Goal: Task Accomplishment & Management: Manage account settings

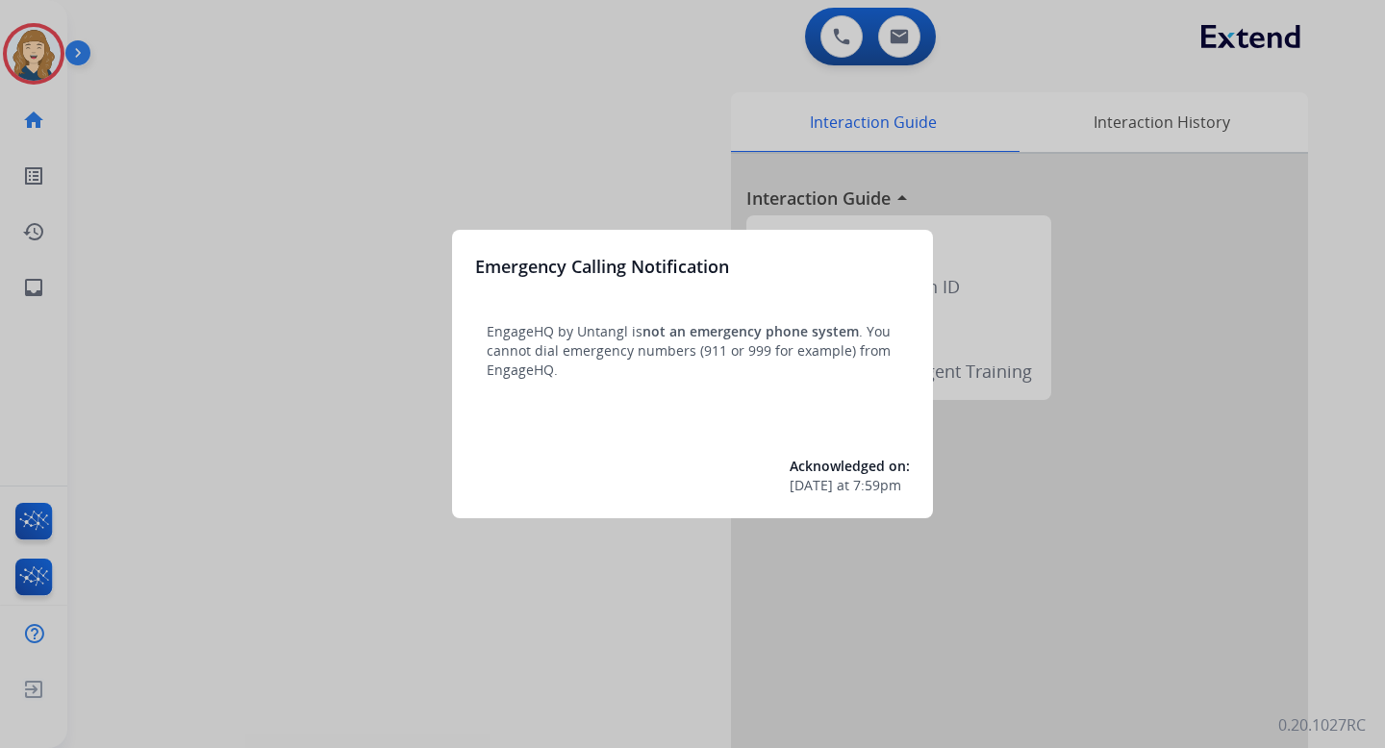
click at [401, 208] on div at bounding box center [692, 374] width 1385 height 748
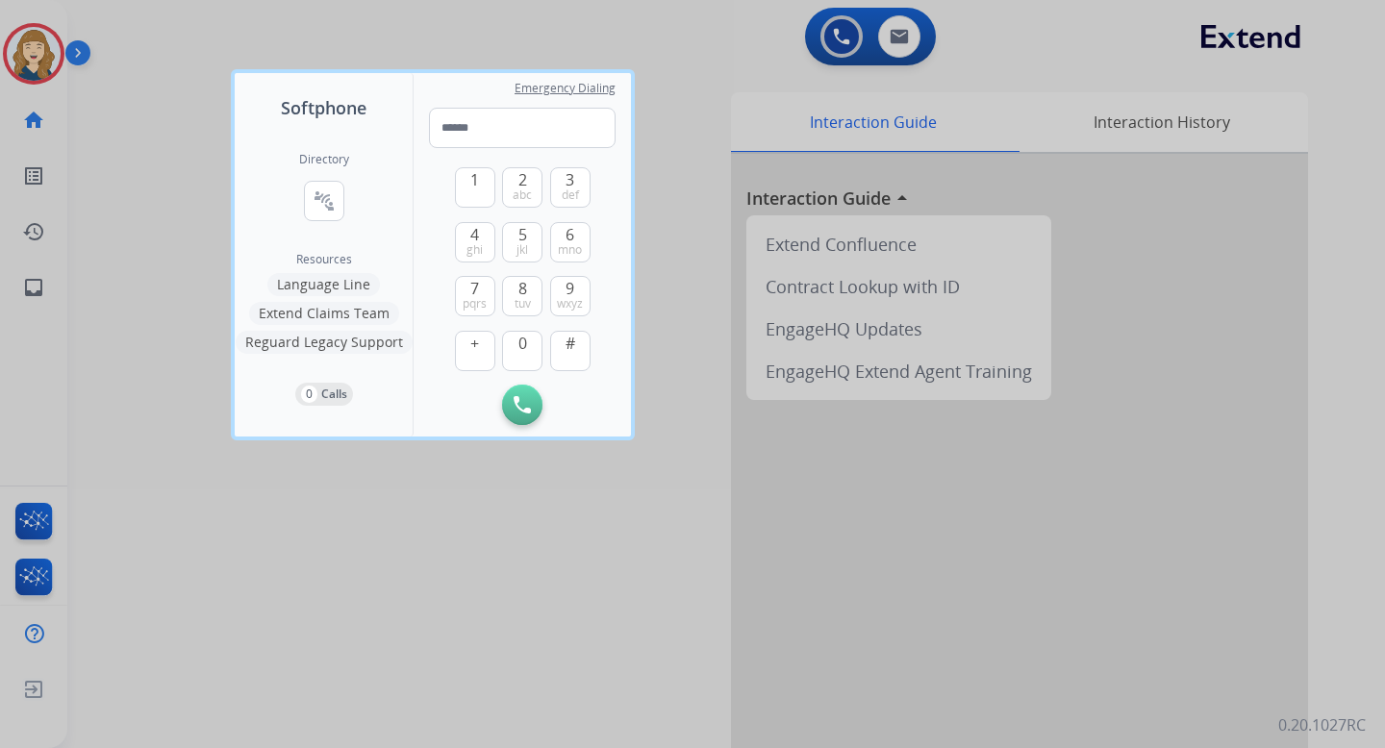
click at [191, 295] on div at bounding box center [692, 374] width 1385 height 748
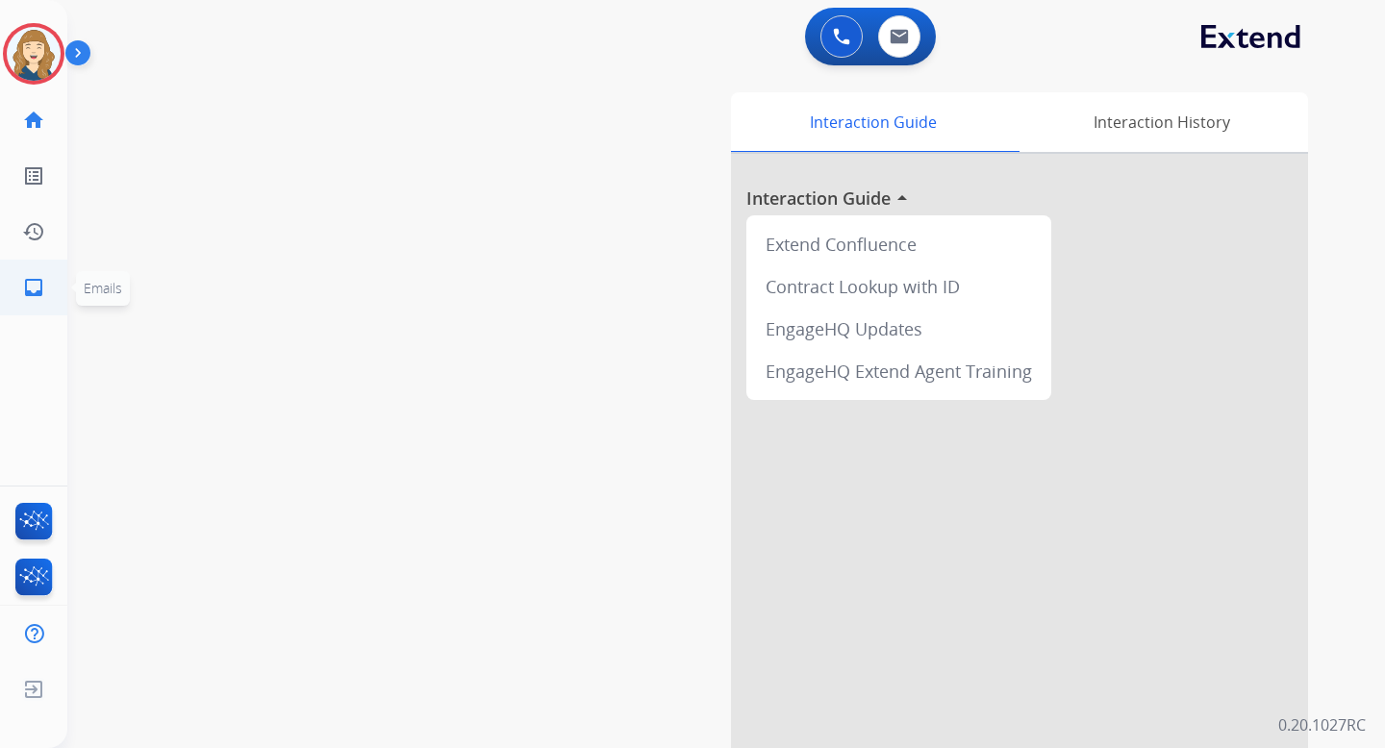
click at [34, 290] on mat-icon "inbox" at bounding box center [33, 287] width 23 height 23
select select "**********"
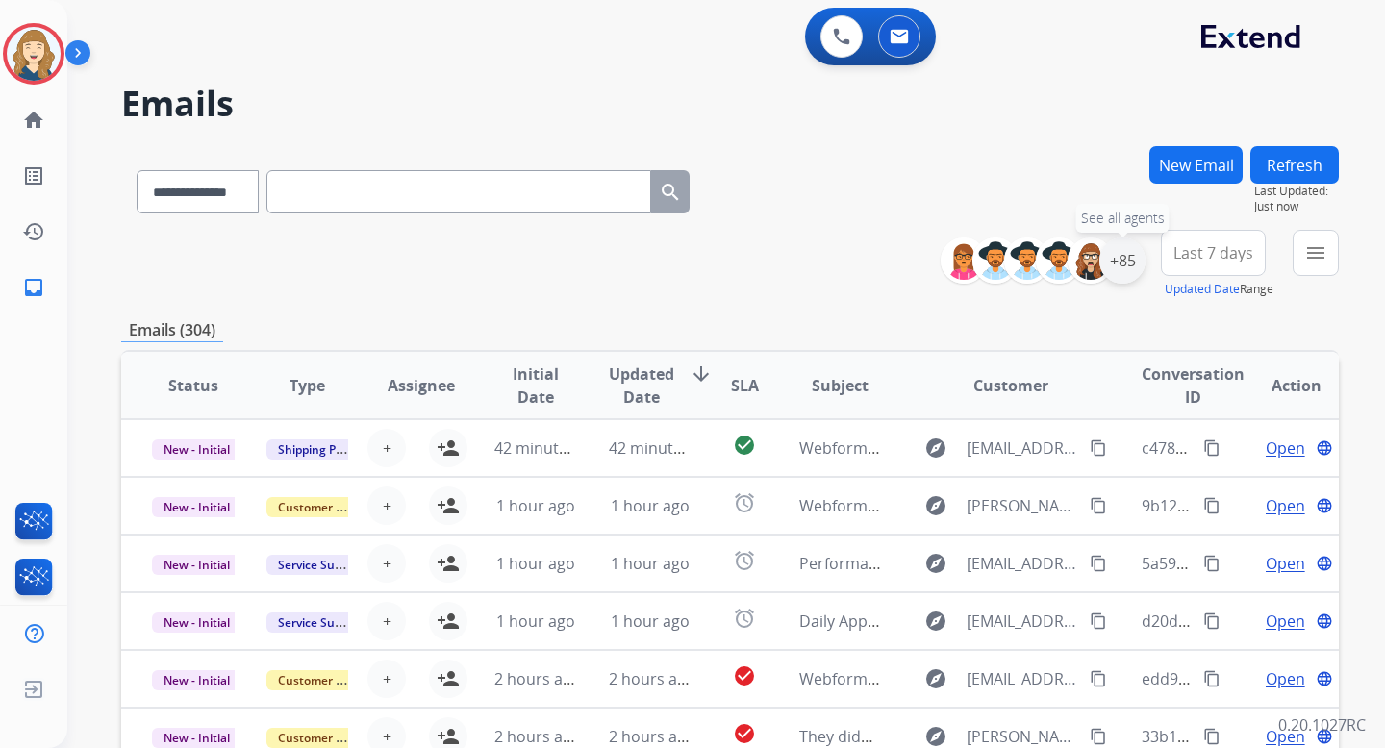
click at [1120, 260] on div "+85" at bounding box center [1122, 261] width 46 height 46
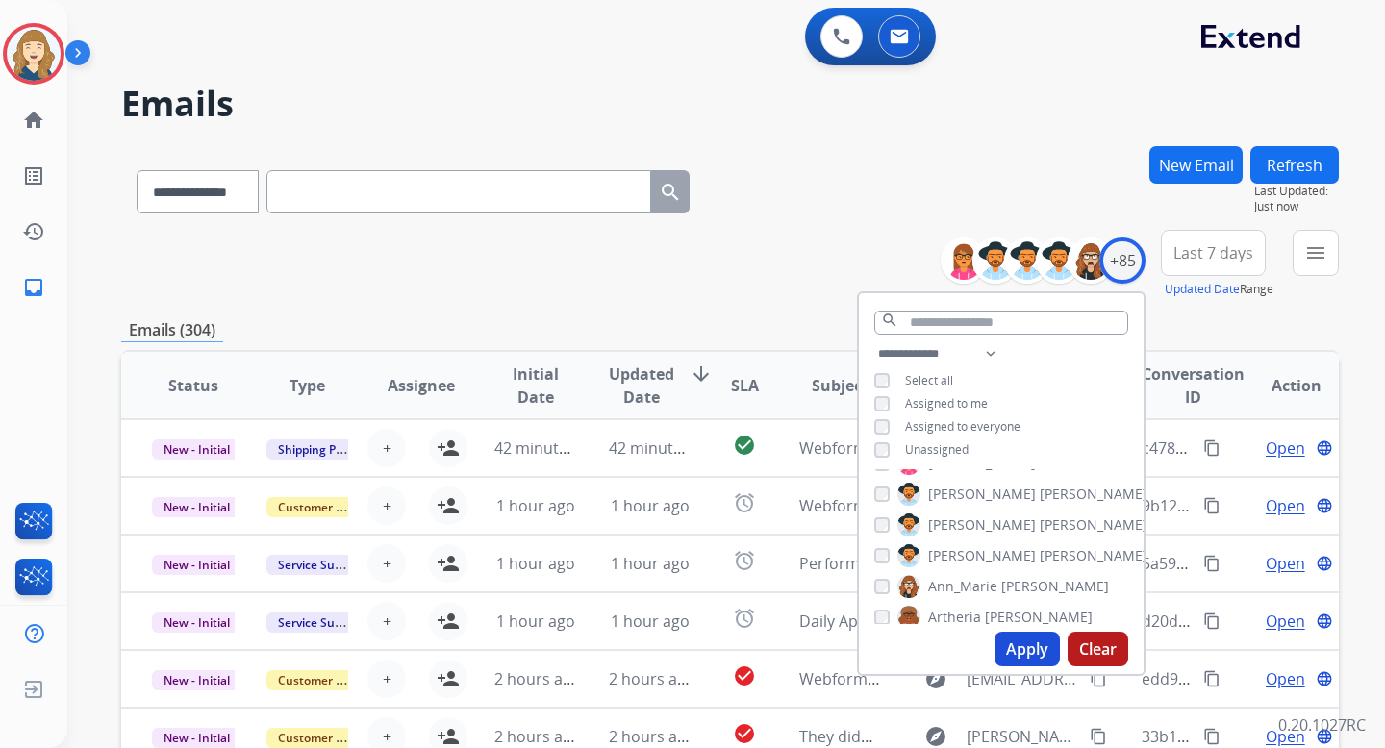
scroll to position [26, 0]
click at [1031, 651] on button "Apply" at bounding box center [1027, 649] width 65 height 35
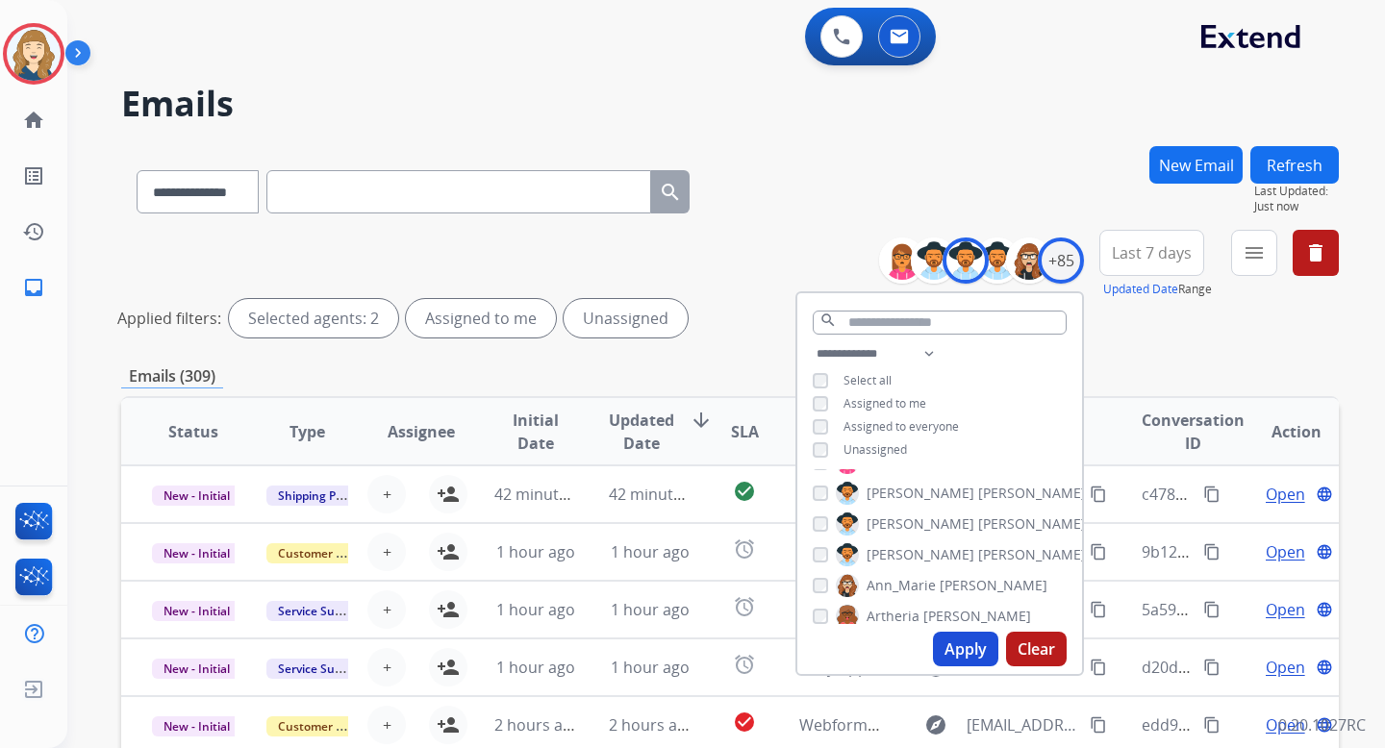
click at [822, 219] on div "**********" at bounding box center [730, 188] width 1218 height 84
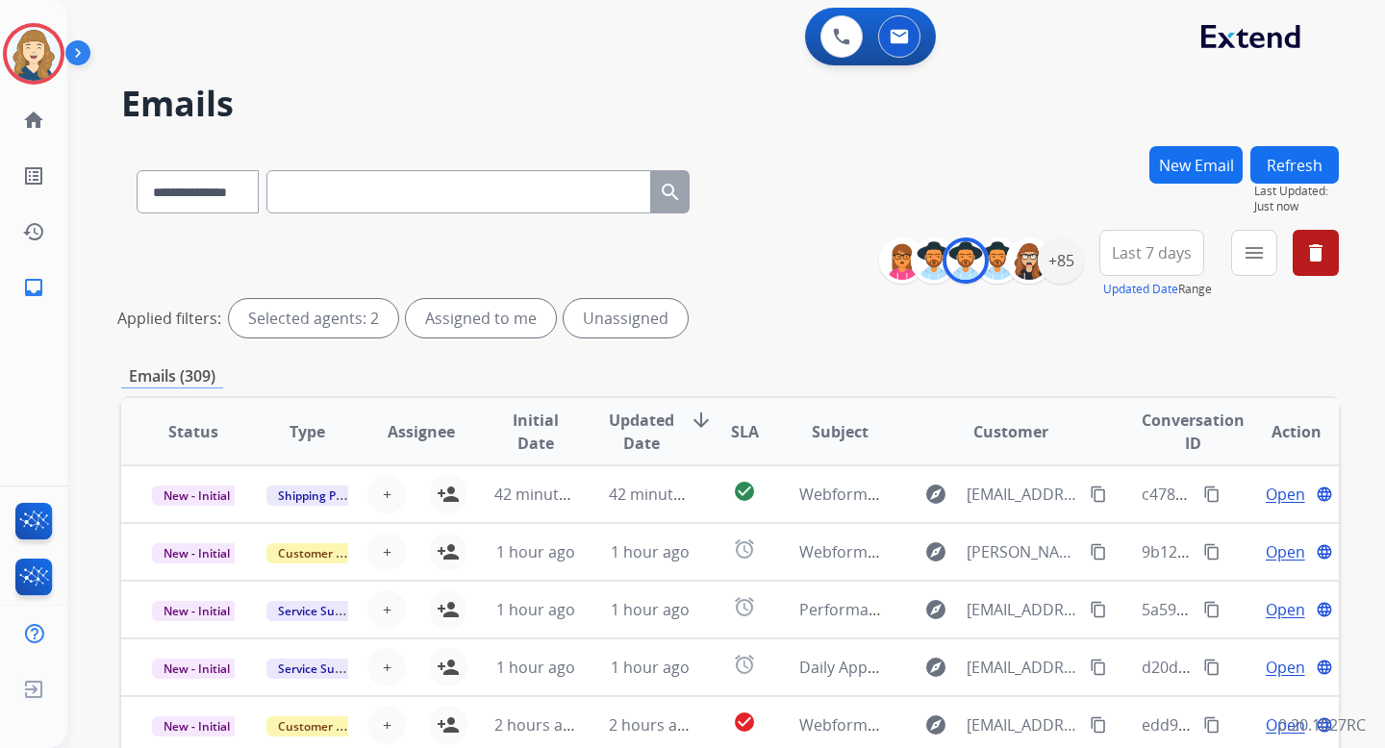
click at [1149, 249] on span "Last 7 days" at bounding box center [1152, 253] width 80 height 8
click at [1146, 479] on div "Last 90 days" at bounding box center [1146, 486] width 106 height 29
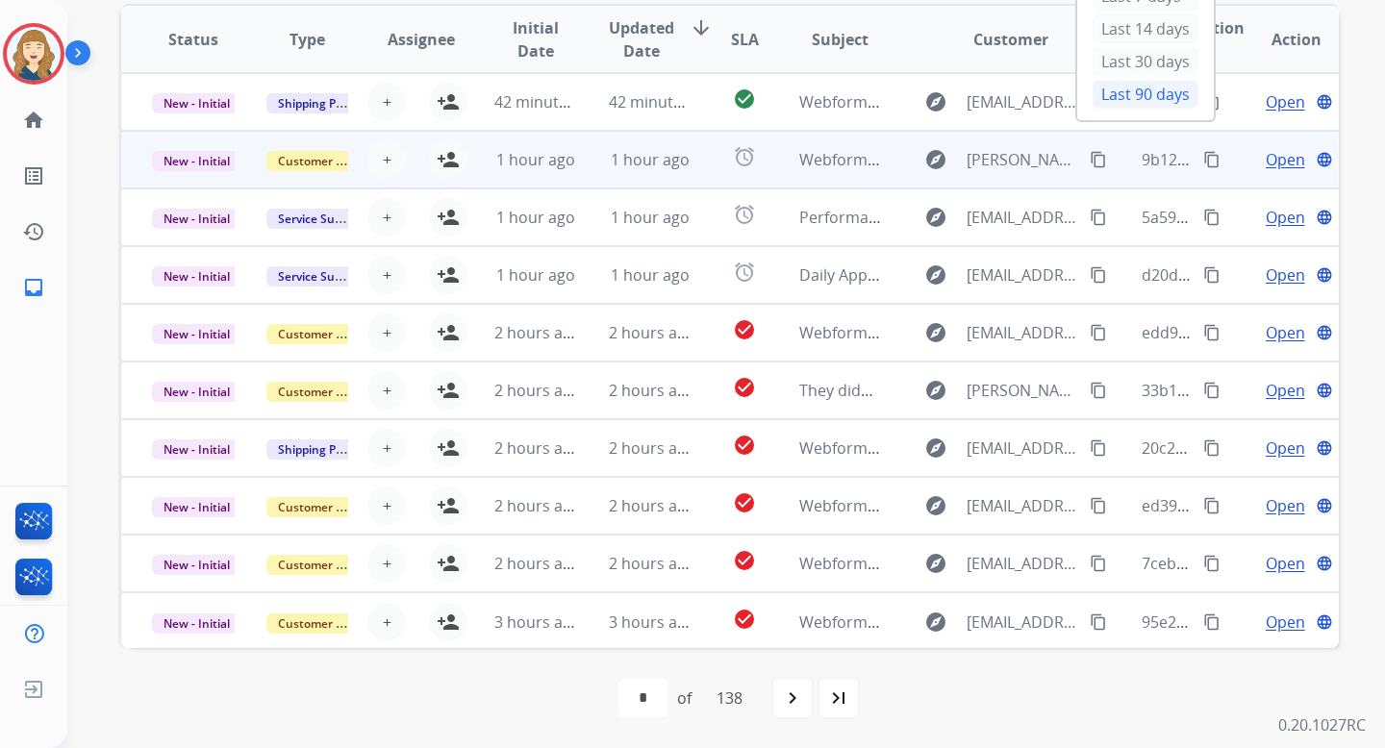
scroll to position [0, 0]
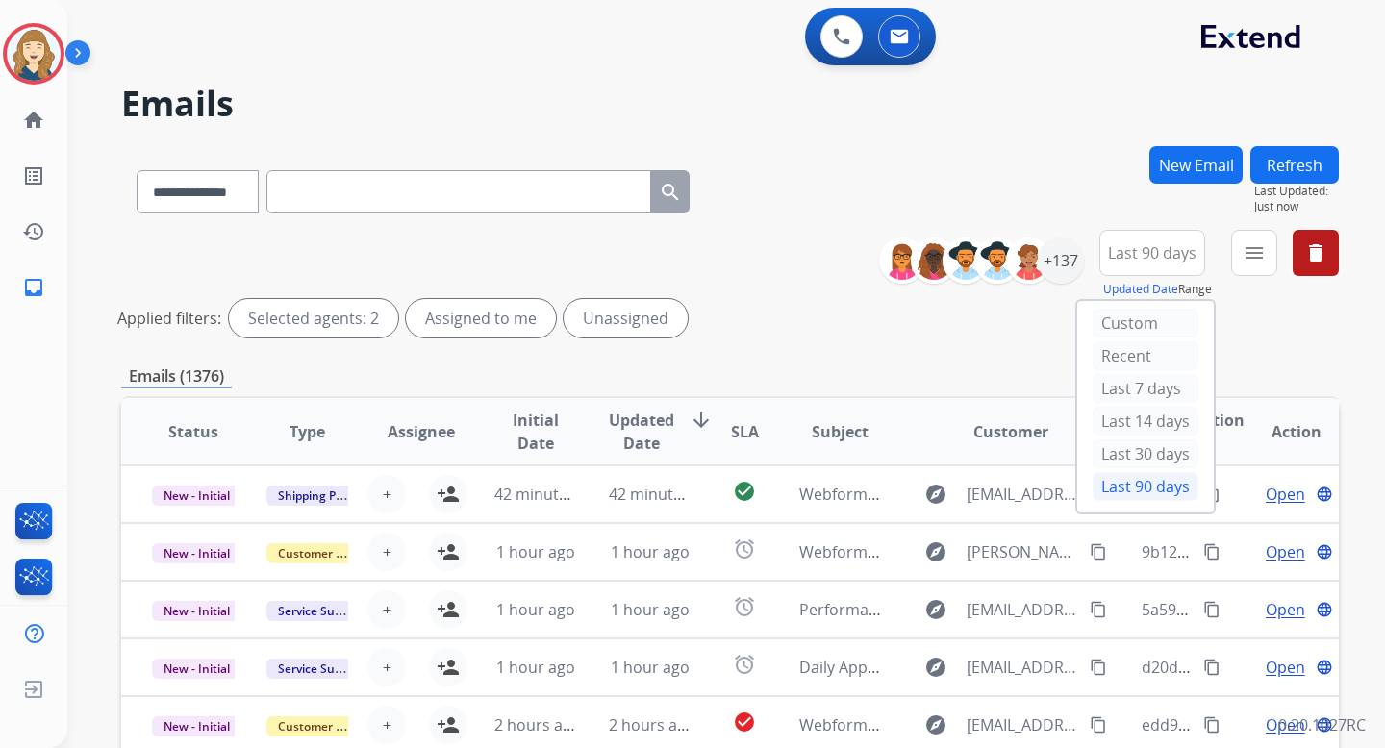
click at [805, 290] on div "**********" at bounding box center [730, 287] width 1218 height 115
click at [1063, 260] on div "+137" at bounding box center [1061, 261] width 46 height 46
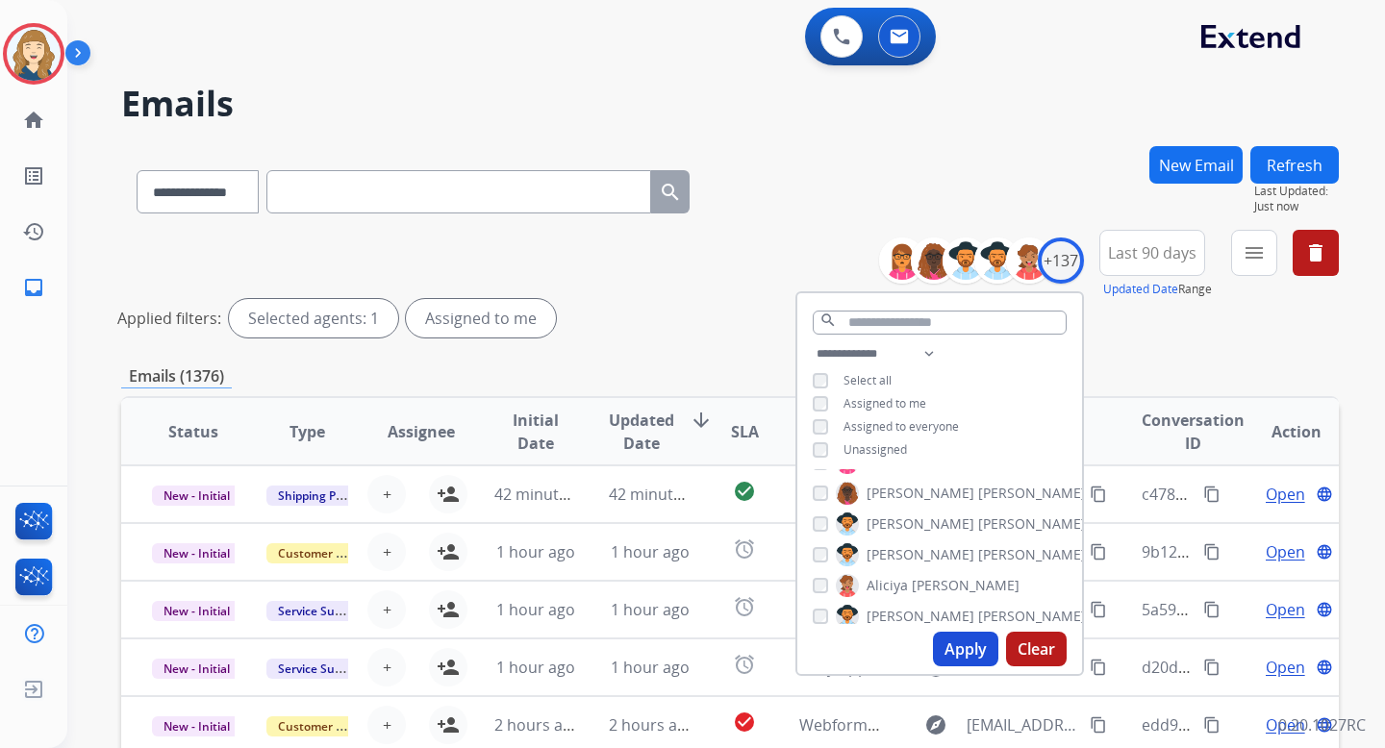
click at [950, 651] on button "Apply" at bounding box center [965, 649] width 65 height 35
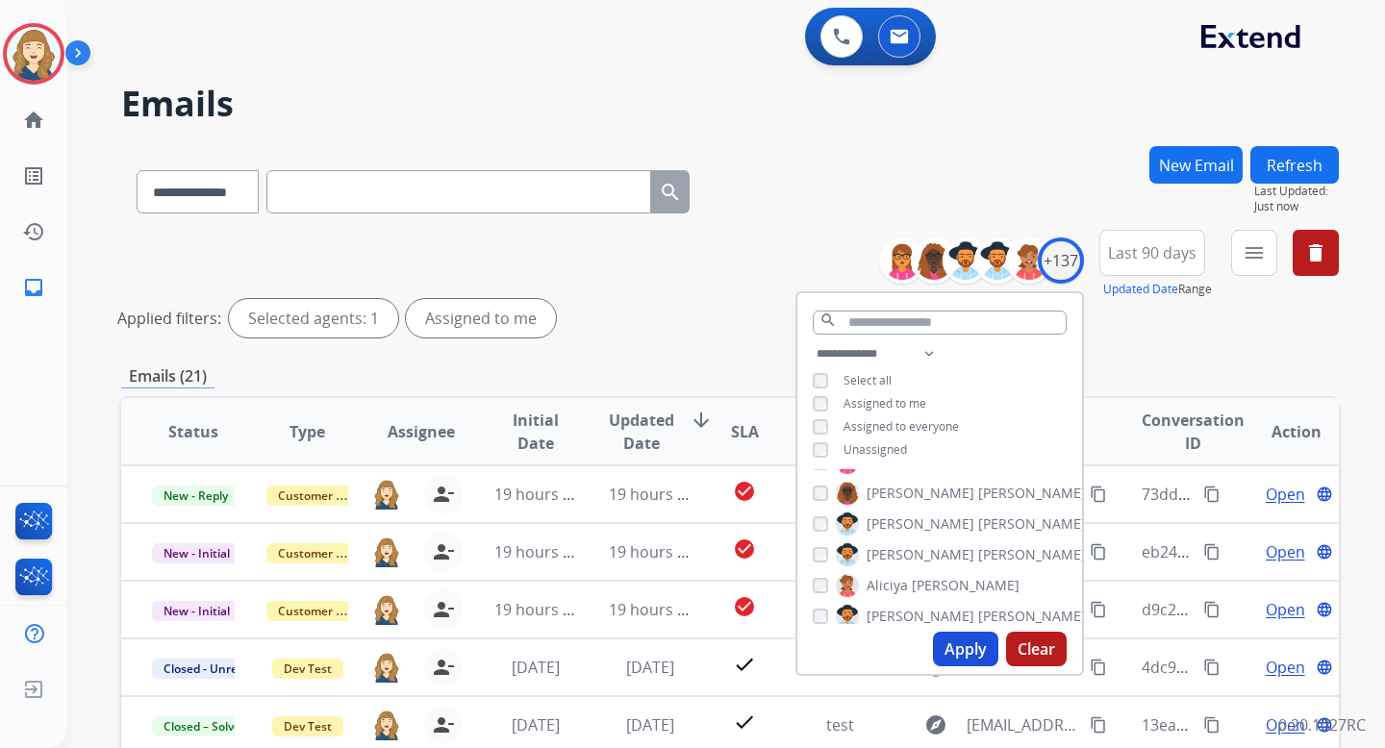
click at [694, 337] on div "Applied filters: Selected agents: 1 Assigned to me" at bounding box center [726, 318] width 1218 height 38
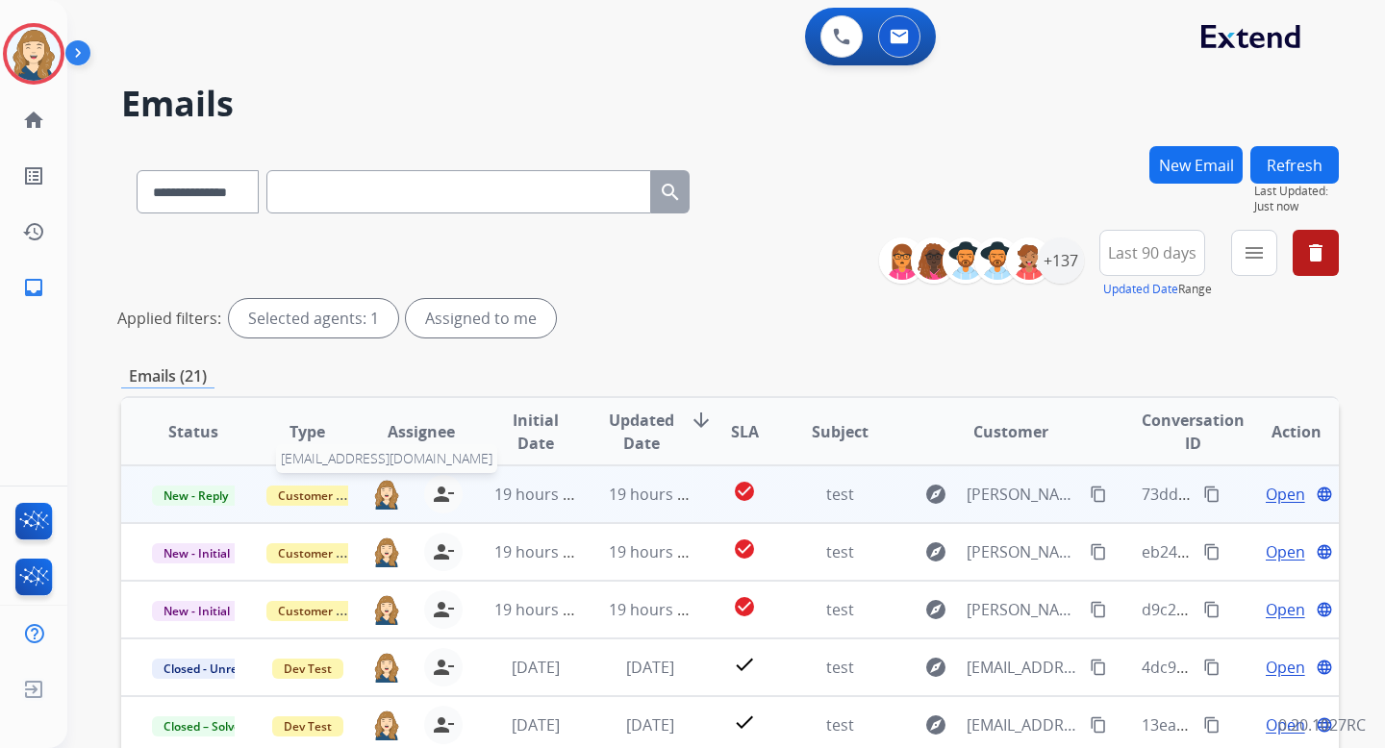
click at [380, 492] on img at bounding box center [386, 494] width 29 height 30
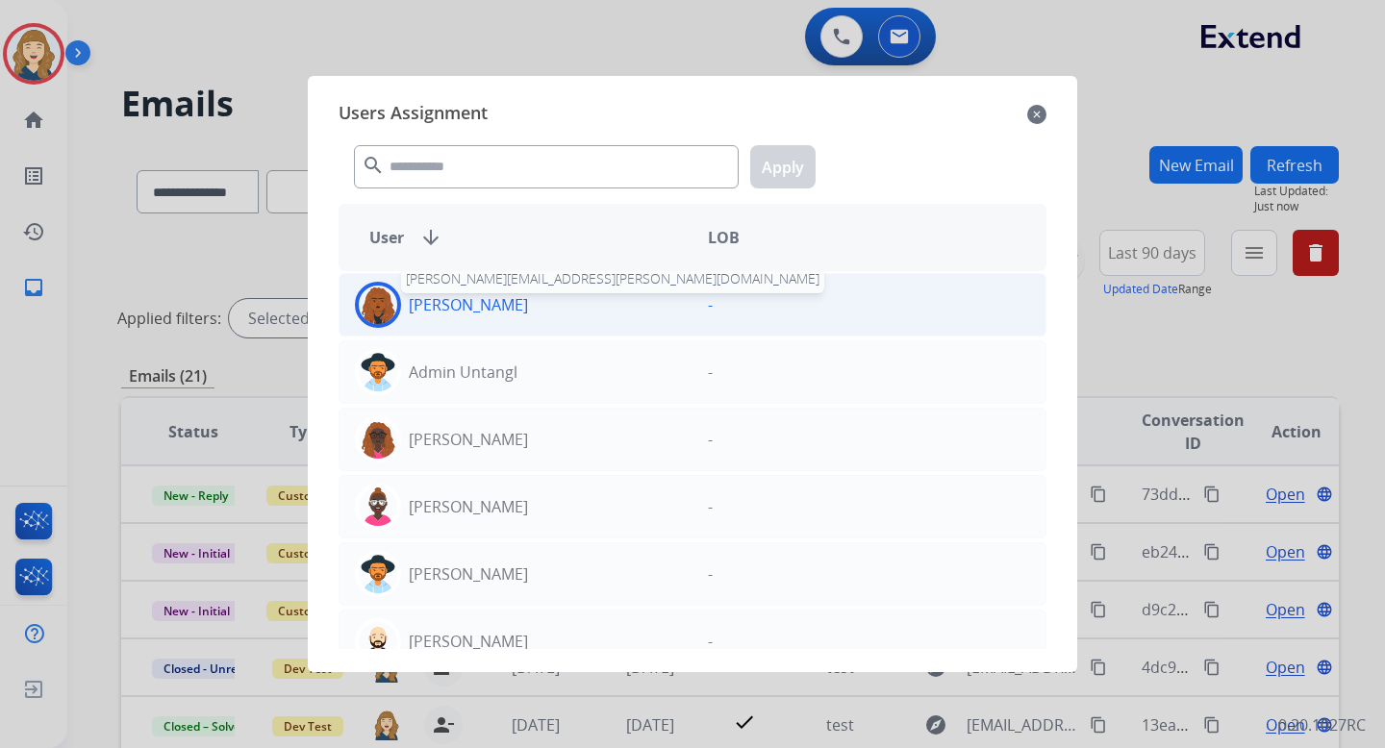
click at [465, 300] on p "[PERSON_NAME]" at bounding box center [468, 304] width 119 height 23
click at [803, 156] on button "Apply" at bounding box center [782, 166] width 65 height 43
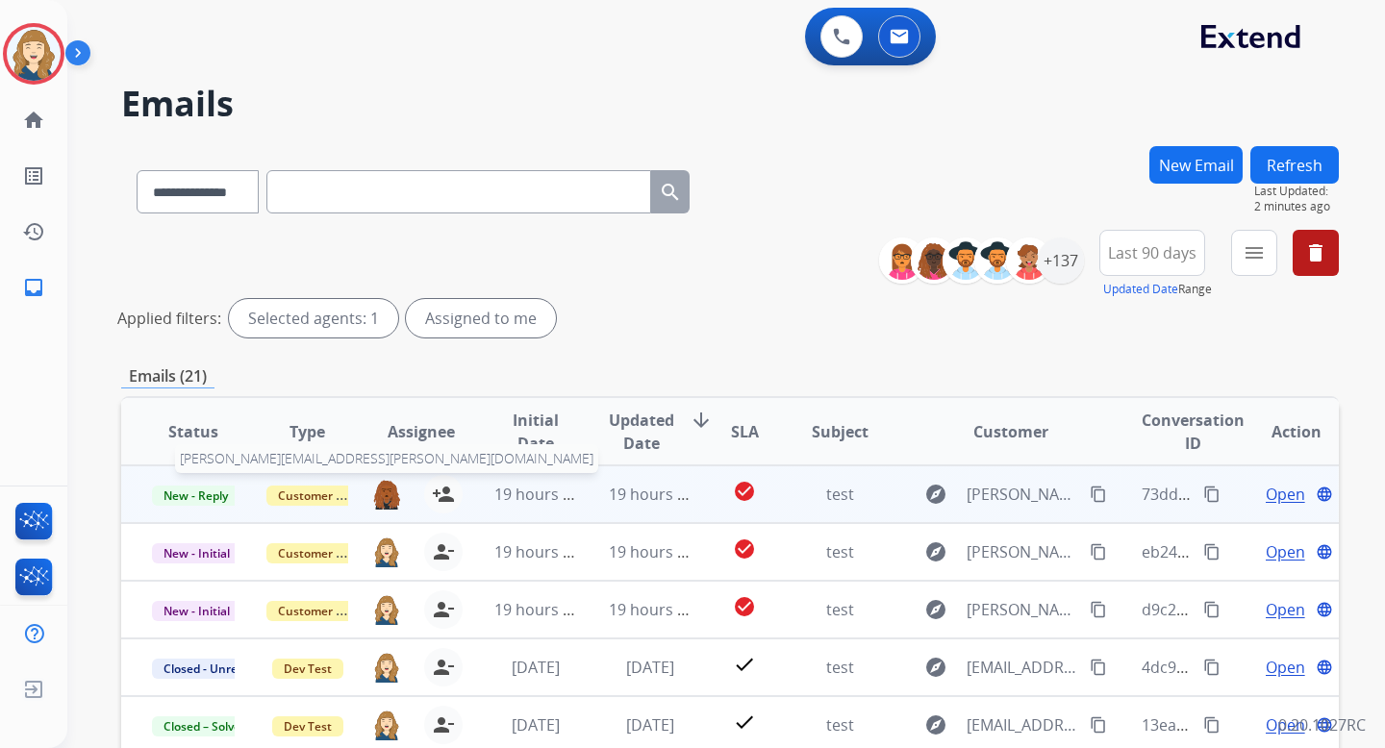
click at [385, 494] on img at bounding box center [386, 494] width 29 height 30
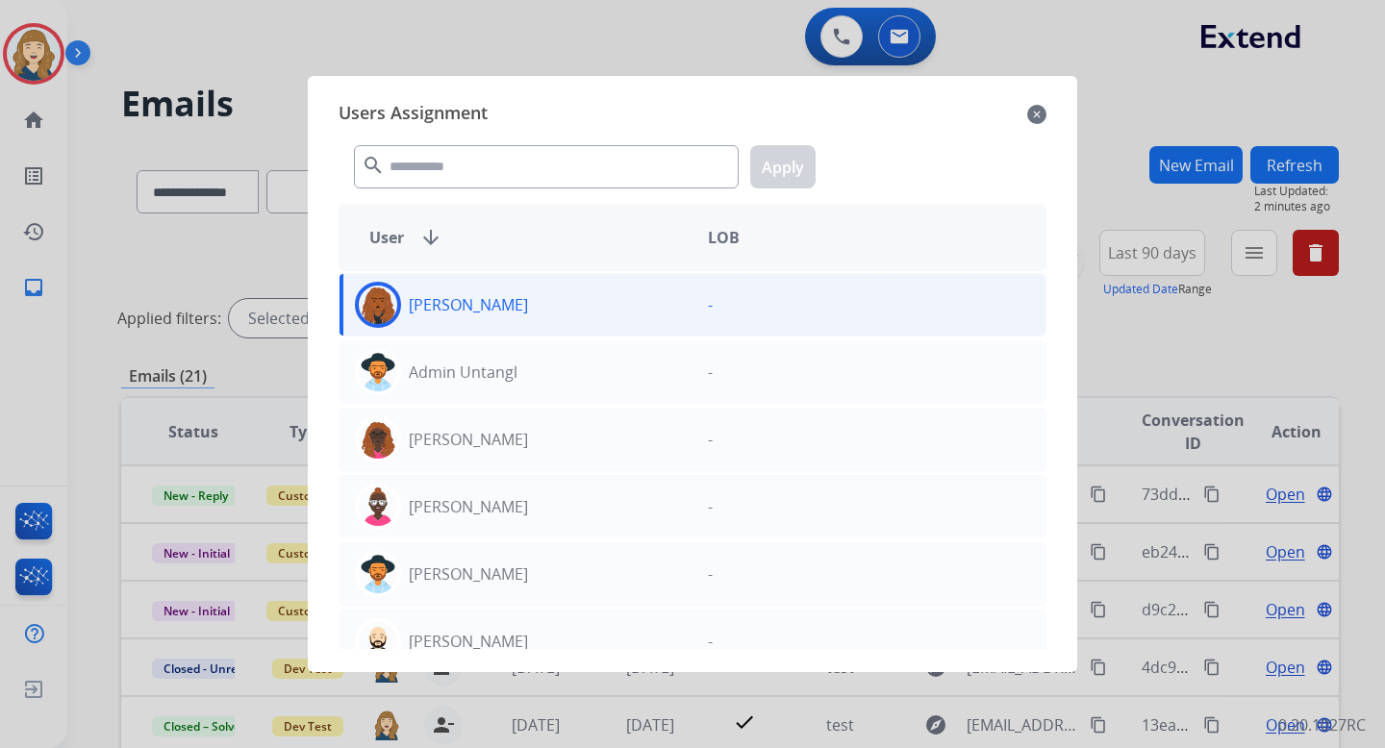
drag, startPoint x: 1045, startPoint y: 112, endPoint x: 644, endPoint y: 339, distance: 460.9
click at [1043, 112] on mat-icon "close" at bounding box center [1036, 114] width 19 height 23
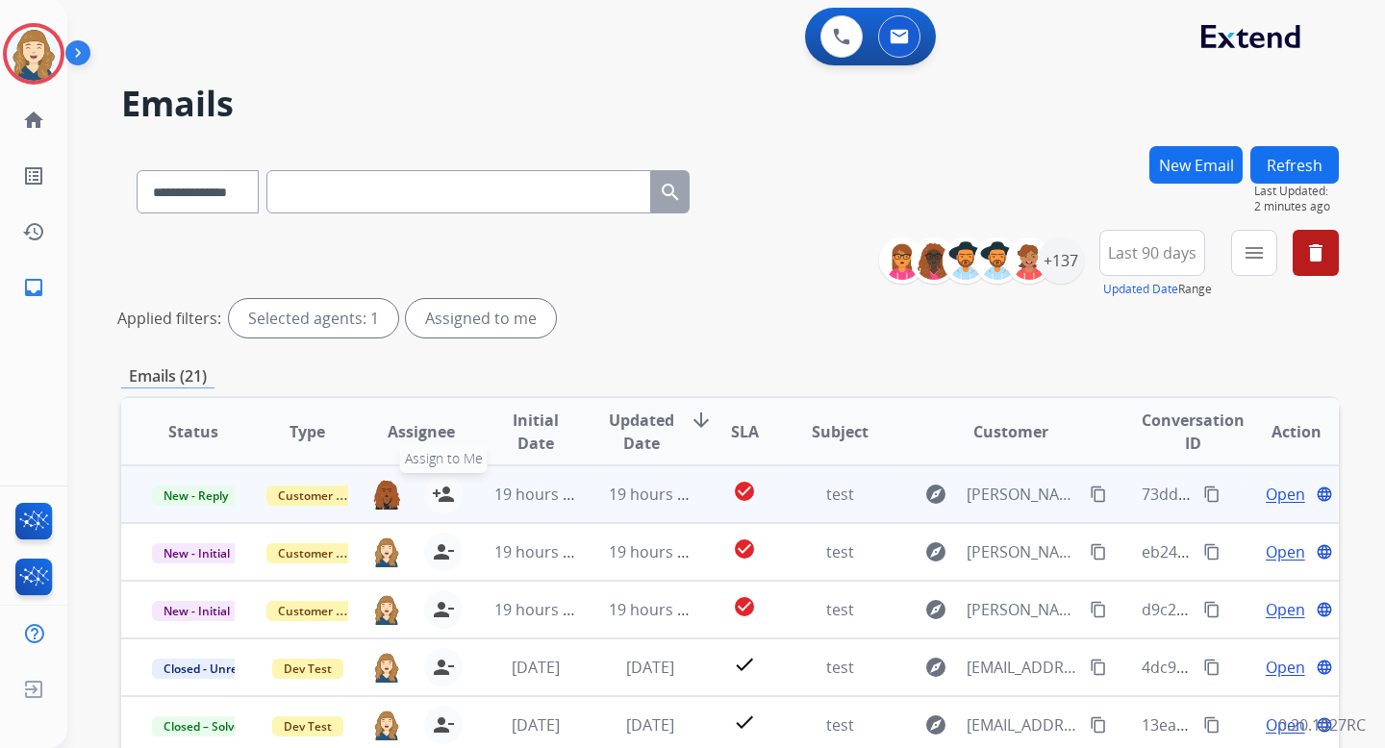
click at [436, 503] on mat-icon "person_add" at bounding box center [443, 494] width 23 height 23
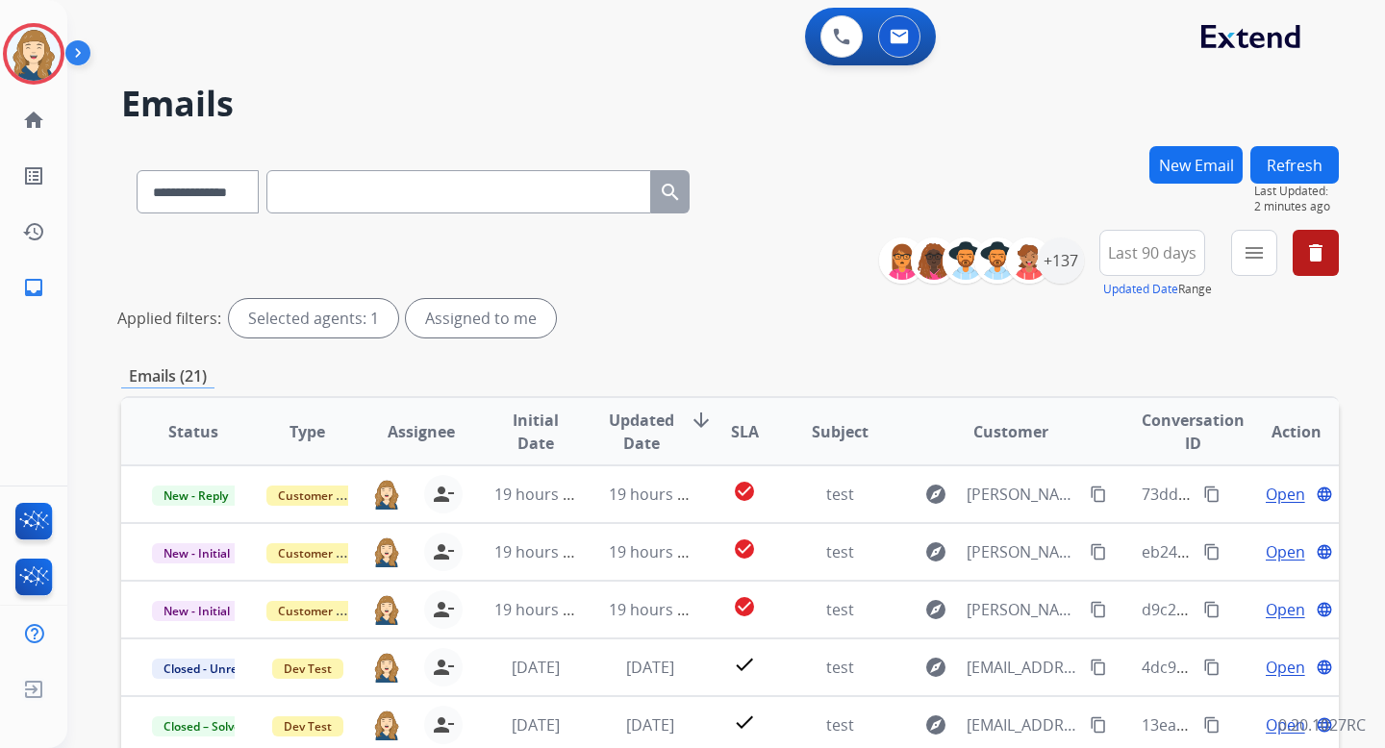
click at [616, 325] on div "Applied filters: Selected agents: 1 Assigned to me" at bounding box center [726, 318] width 1218 height 38
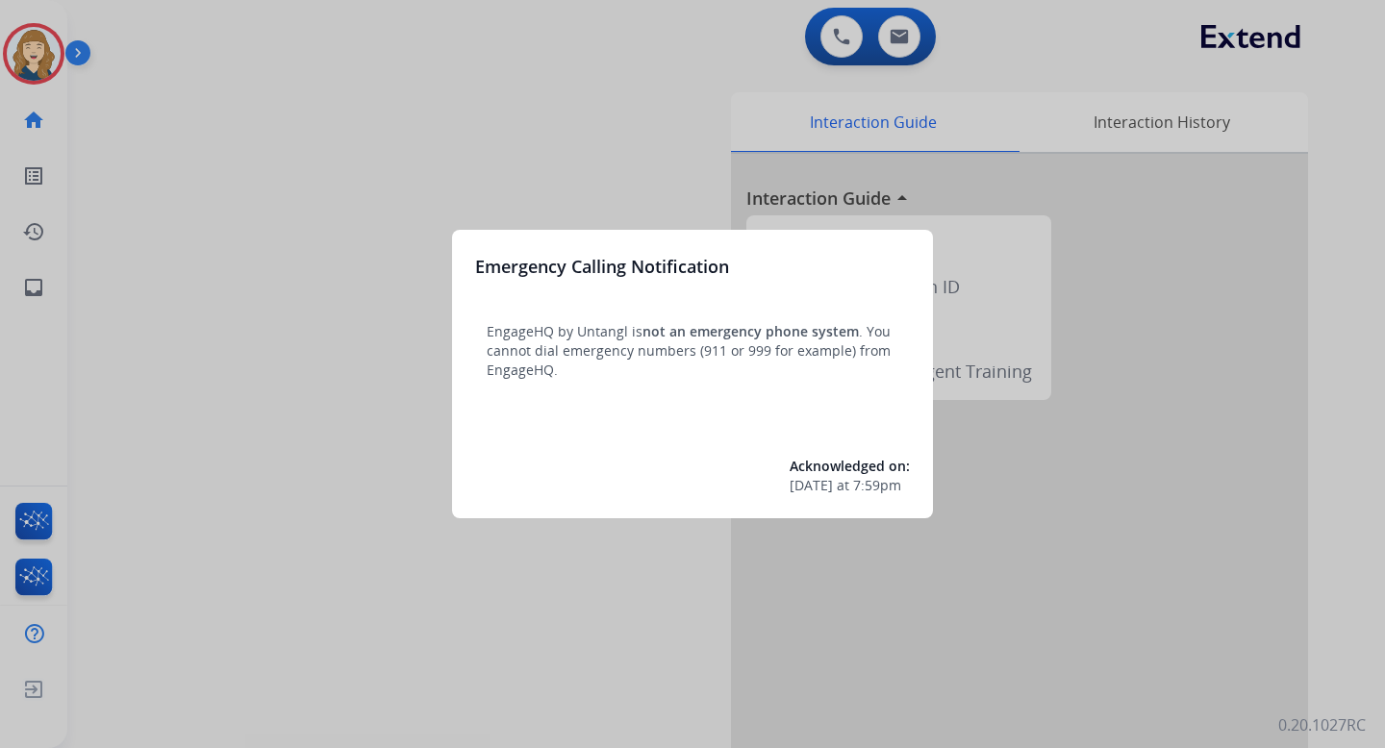
click at [765, 131] on div at bounding box center [692, 374] width 1385 height 748
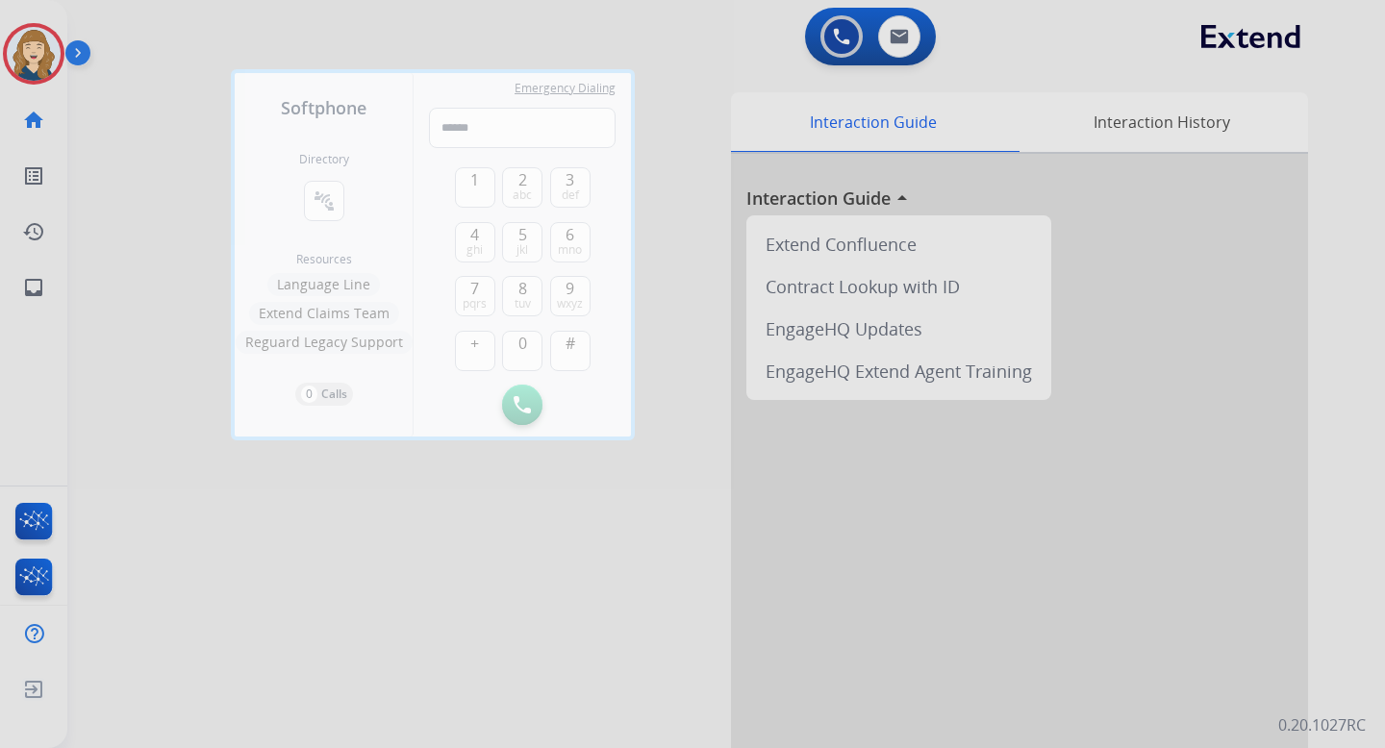
click at [182, 243] on div at bounding box center [692, 374] width 1385 height 748
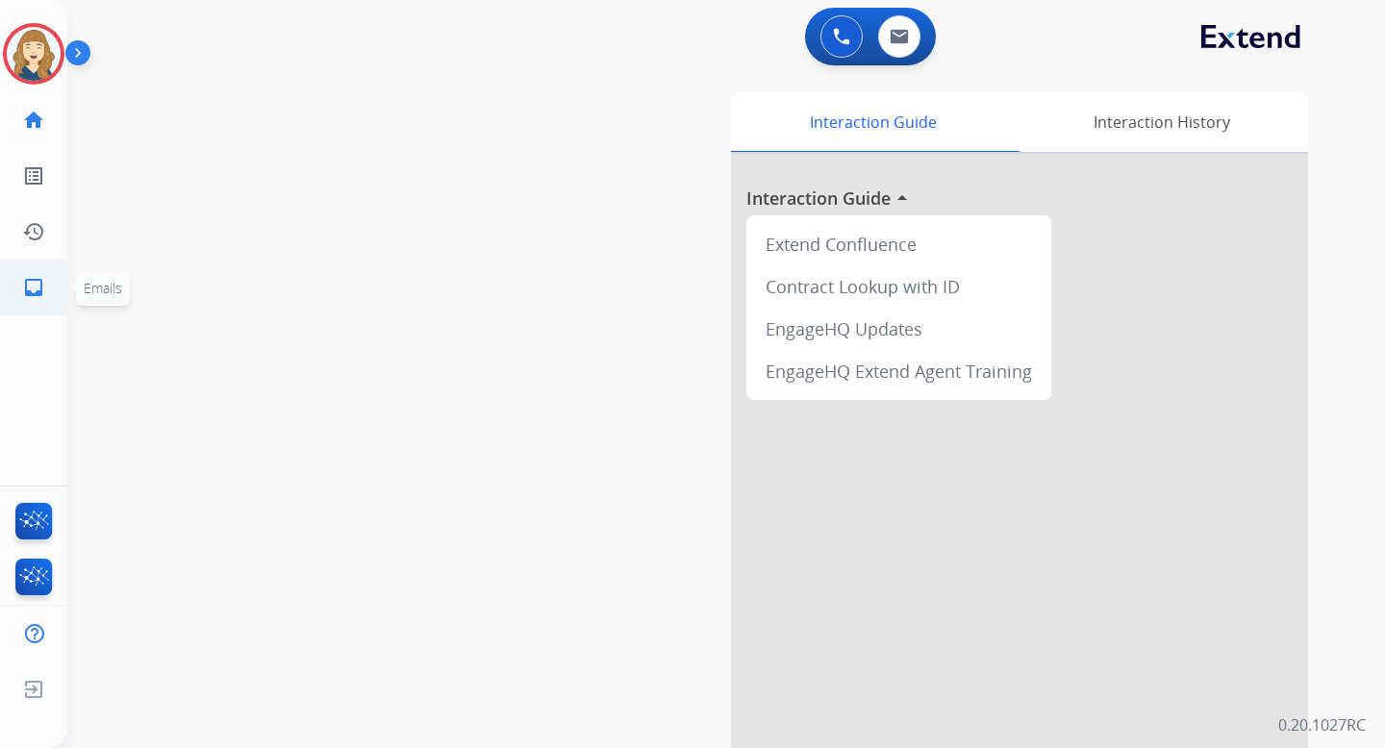
click at [51, 270] on link "inbox Emails" at bounding box center [34, 288] width 54 height 54
select select "**********"
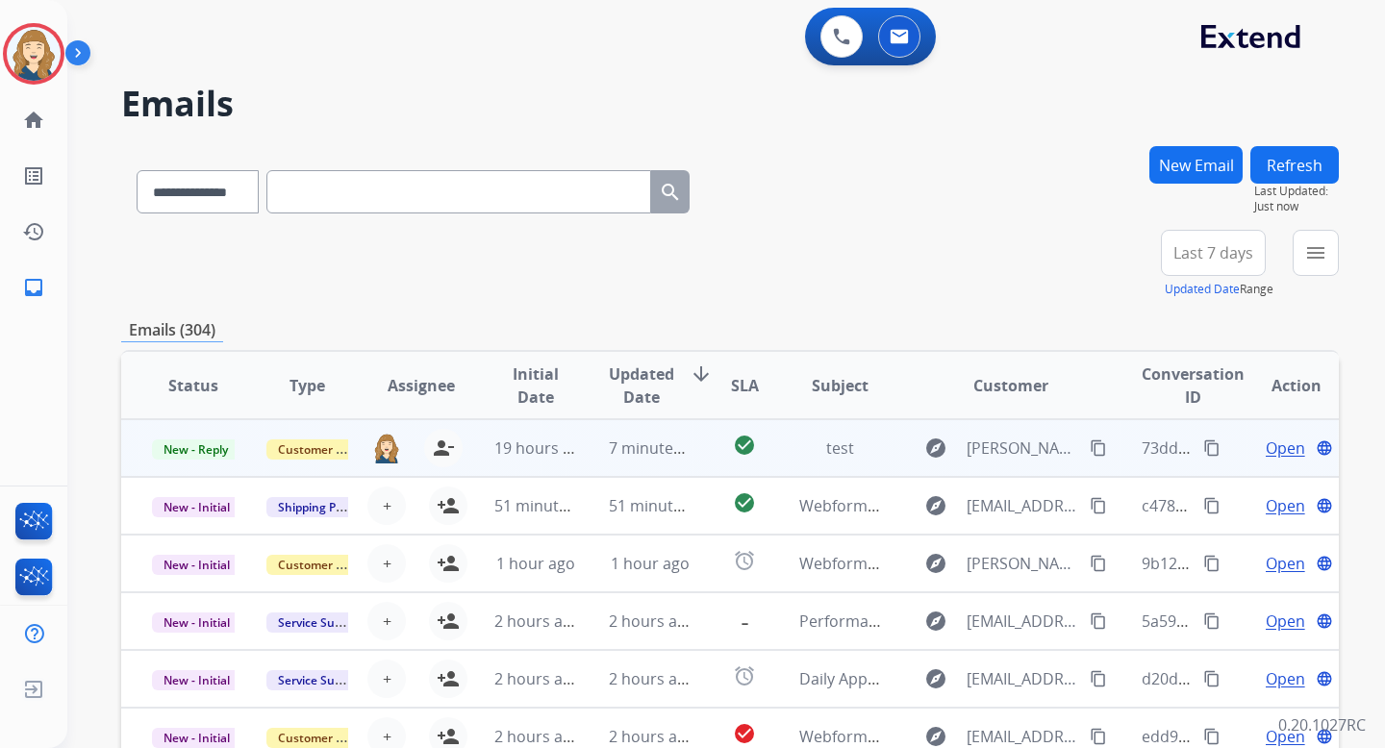
click at [1203, 442] on mat-icon "content_copy" at bounding box center [1211, 448] width 17 height 17
click at [1207, 454] on button "content_copy" at bounding box center [1211, 448] width 23 height 23
click at [1203, 442] on mat-icon "content_copy" at bounding box center [1211, 448] width 17 height 17
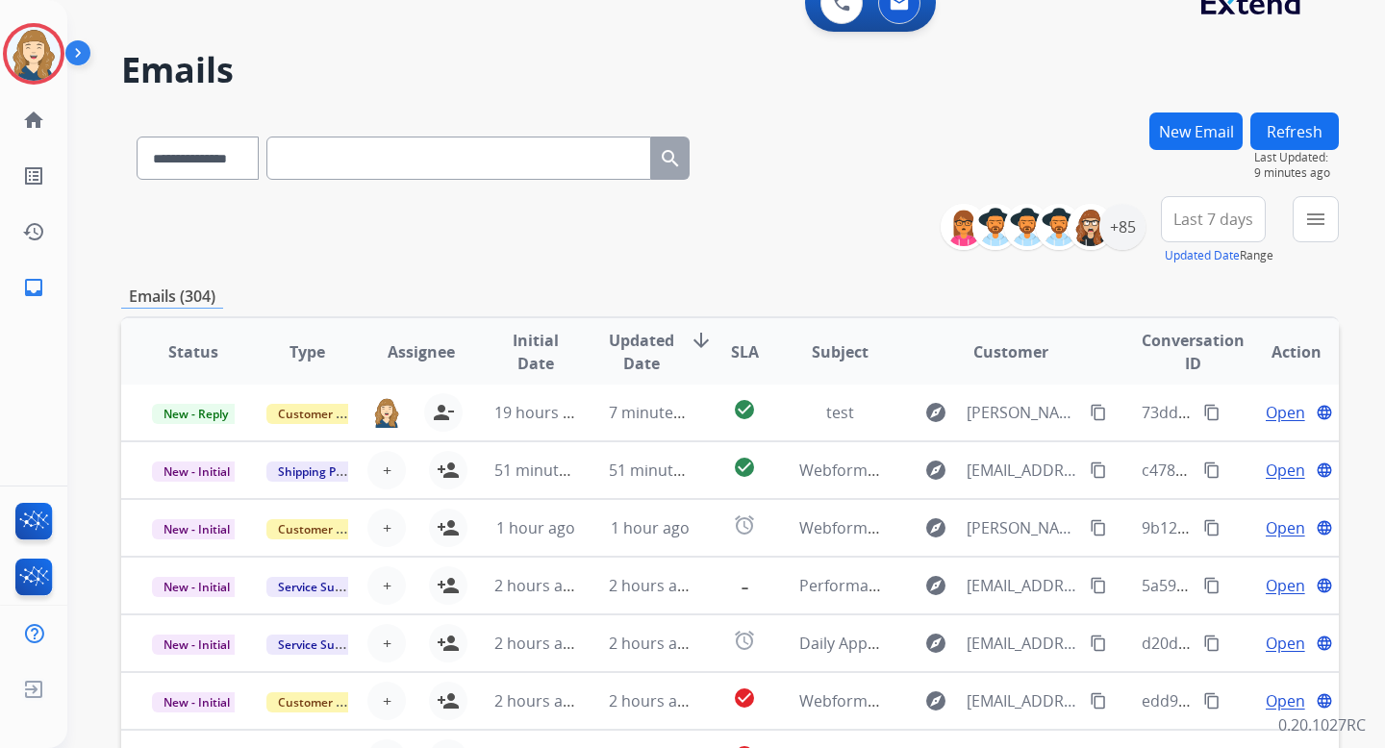
scroll to position [48, 0]
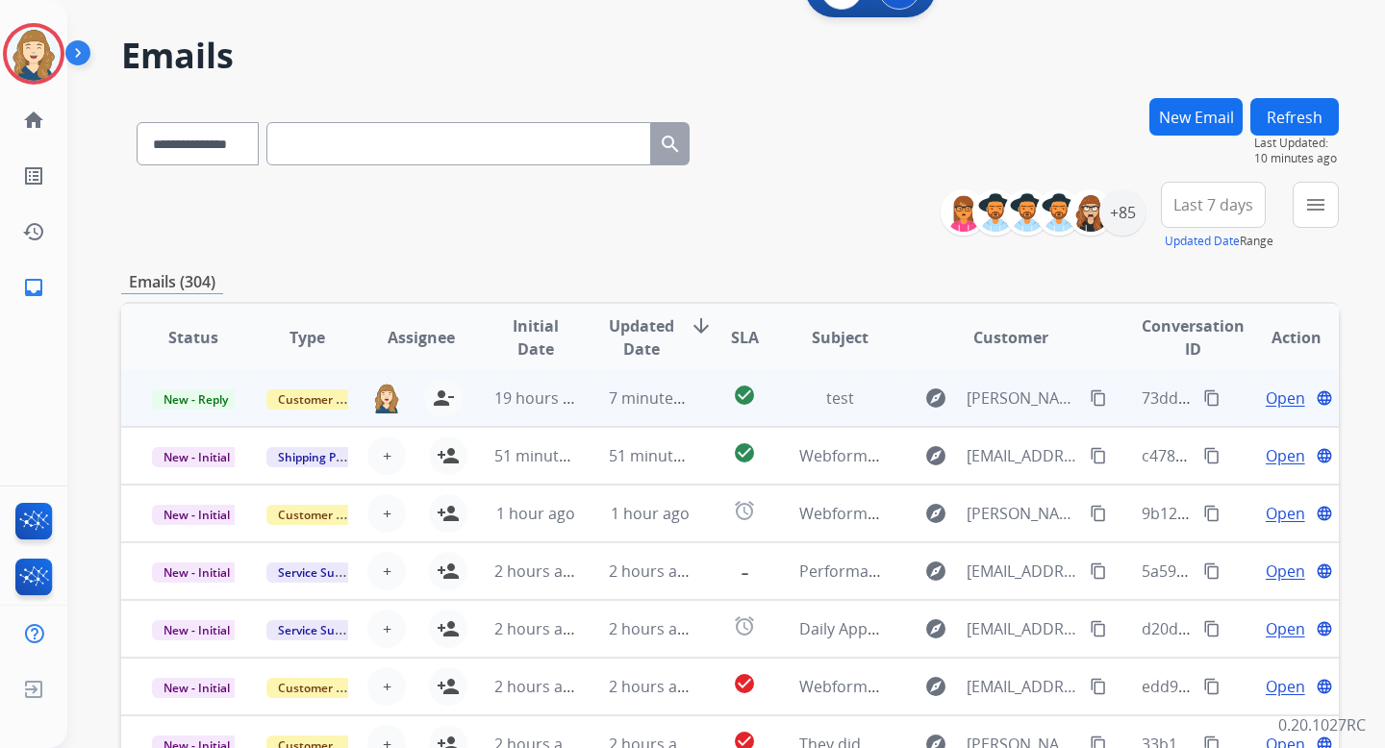
click at [1203, 396] on mat-icon "content_copy" at bounding box center [1211, 398] width 17 height 17
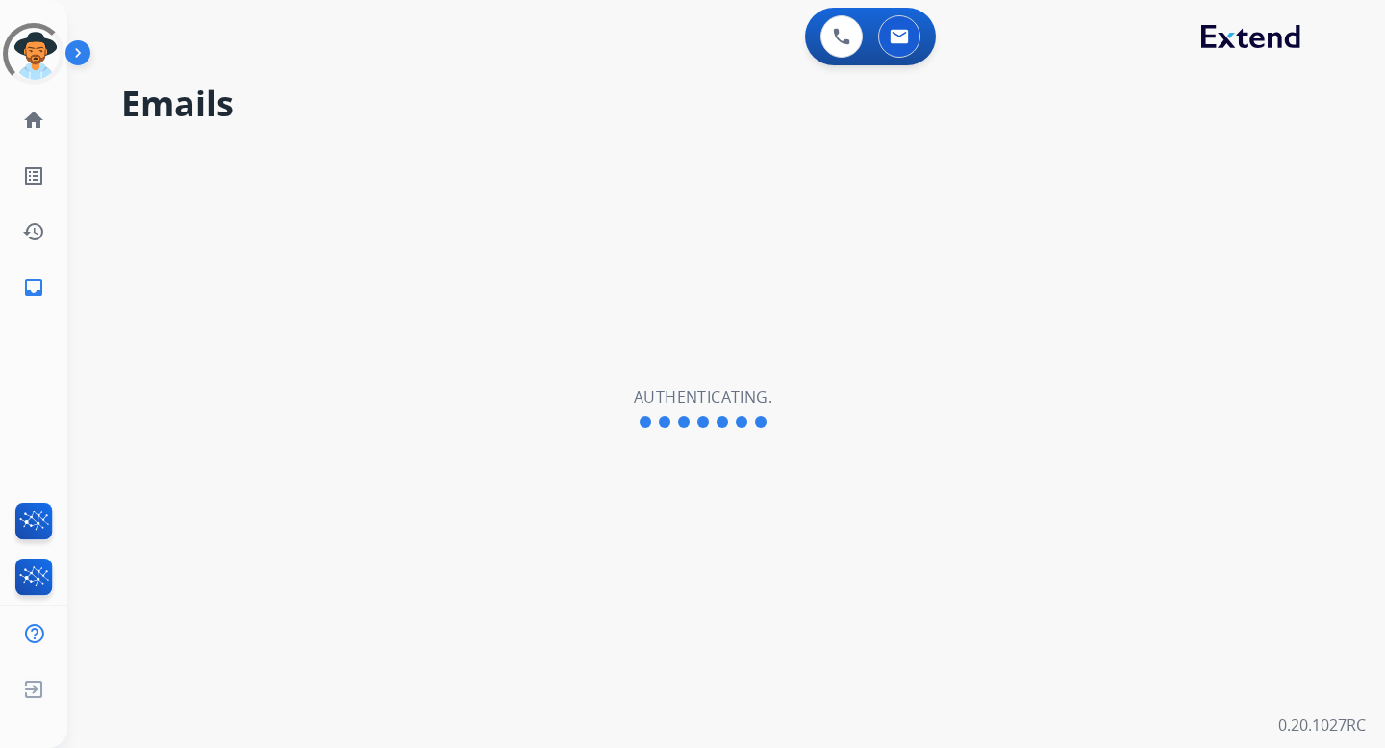
select select "**********"
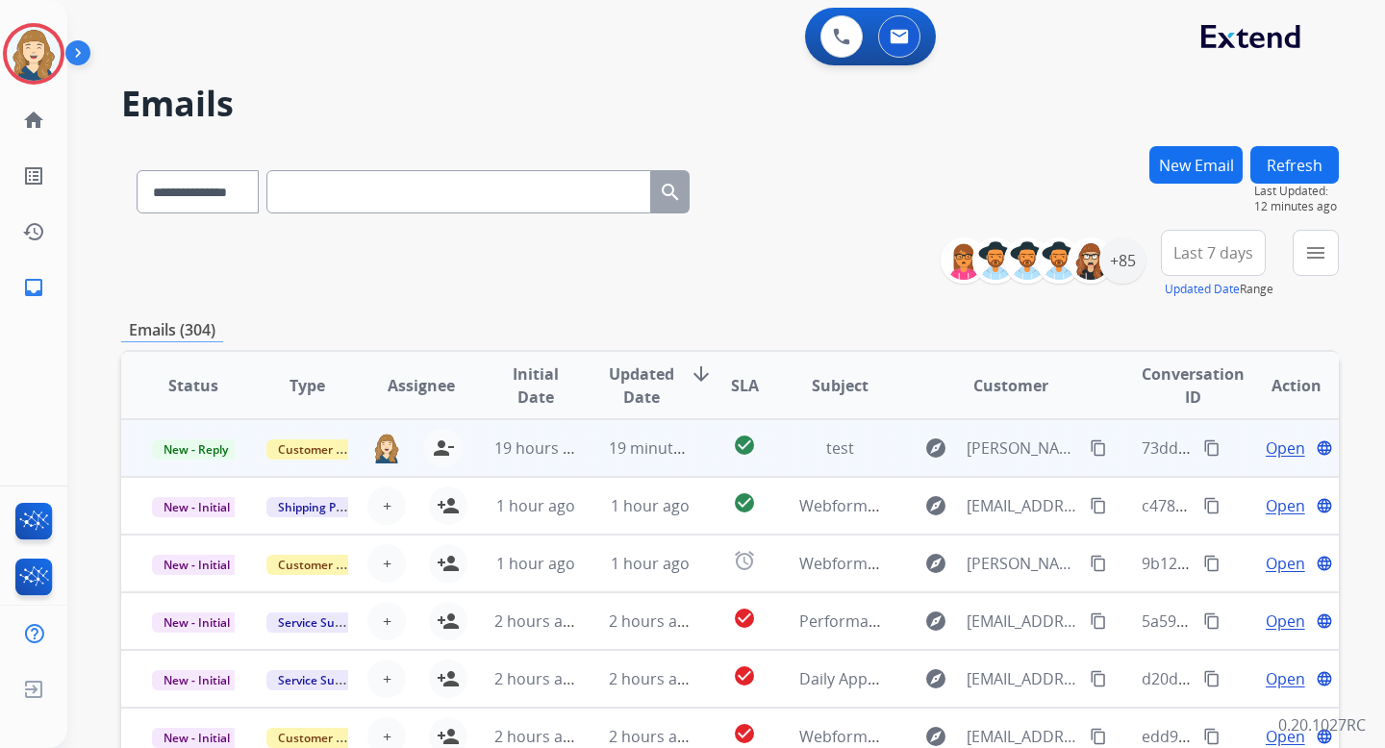
click at [1203, 444] on mat-icon "content_copy" at bounding box center [1211, 448] width 17 height 17
